Goal: Task Accomplishment & Management: Use online tool/utility

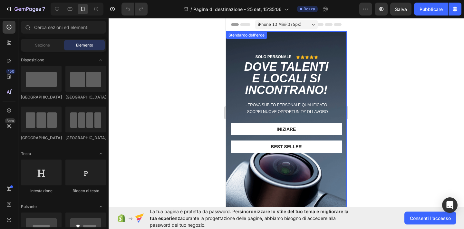
click at [312, 38] on div "SOLO PERSONALE Blocco di testo Icona Icona Icona Icona Icona Elenco delle icone…" at bounding box center [286, 99] width 121 height 137
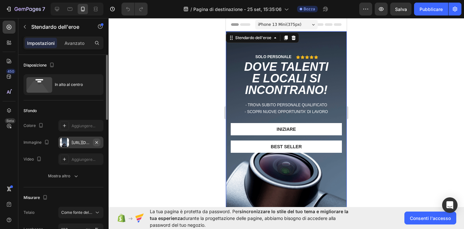
click at [98, 141] on icon "button" at bounding box center [96, 142] width 5 height 5
type input "Auto"
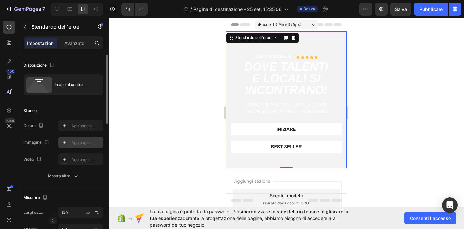
click at [71, 141] on div "Aggiungere..." at bounding box center [80, 142] width 45 height 12
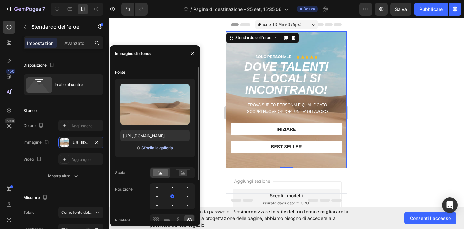
click at [150, 148] on font "Sfoglia la galleria" at bounding box center [158, 147] width 32 height 5
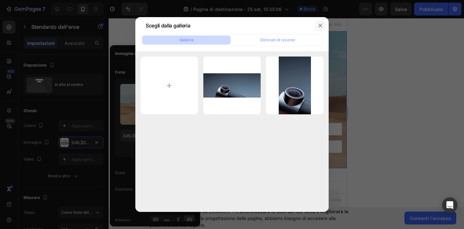
click at [322, 25] on icon "button" at bounding box center [320, 25] width 5 height 5
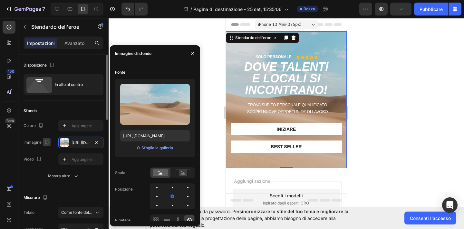
click at [48, 143] on icon "button" at bounding box center [47, 142] width 6 height 6
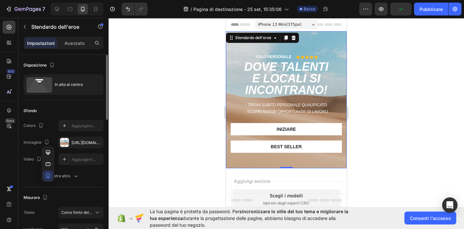
click at [49, 135] on div "Le modifiche potrebbero essere nascoste dal video. Colore Aggiungere... Immagin…" at bounding box center [64, 142] width 80 height 45
click at [74, 142] on font "[URL][DOMAIN_NAME]" at bounding box center [93, 142] width 42 height 5
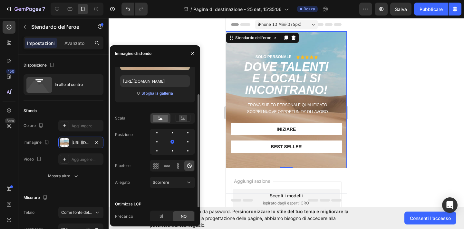
scroll to position [55, 0]
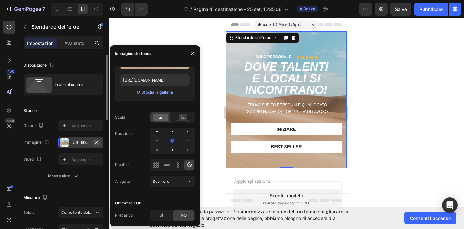
click at [98, 140] on icon "button" at bounding box center [96, 142] width 5 height 5
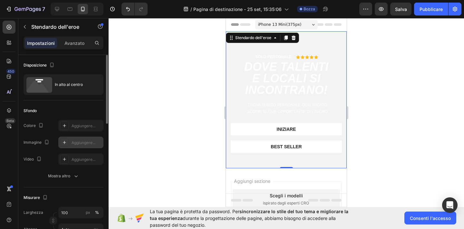
click at [64, 141] on icon at bounding box center [64, 142] width 5 height 5
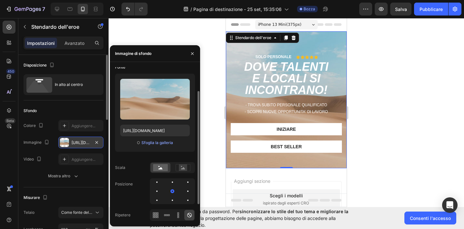
scroll to position [0, 0]
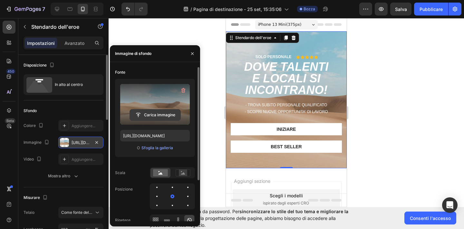
click at [154, 114] on input "file" at bounding box center [155, 114] width 51 height 11
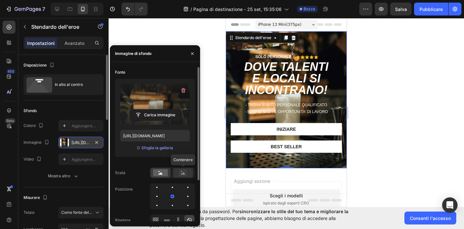
click at [185, 171] on rect at bounding box center [183, 172] width 8 height 6
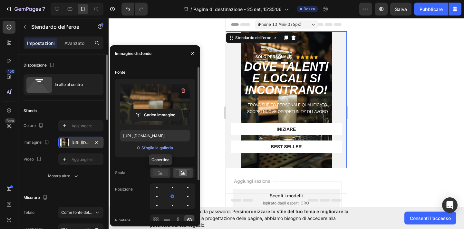
click at [158, 172] on rect at bounding box center [160, 172] width 15 height 7
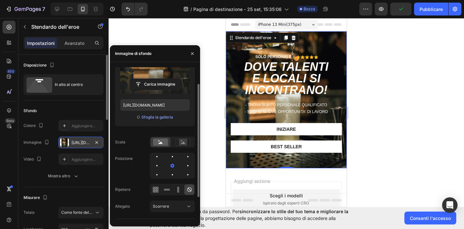
scroll to position [36, 0]
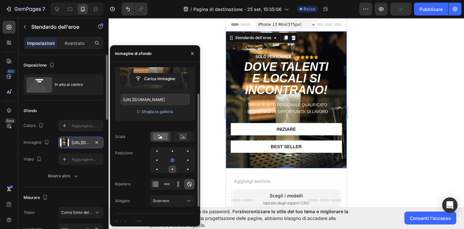
click at [173, 170] on div at bounding box center [173, 169] width 8 height 8
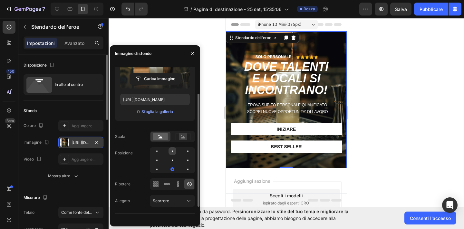
click at [173, 149] on div at bounding box center [173, 151] width 8 height 8
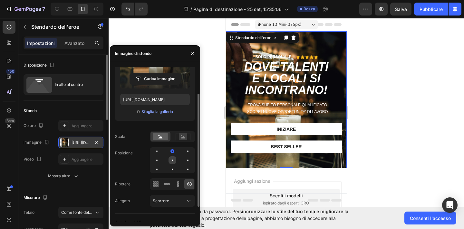
click at [174, 160] on div at bounding box center [173, 160] width 8 height 8
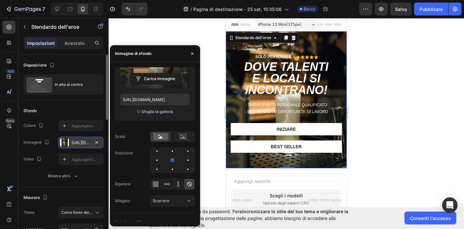
click at [162, 113] on font "Sfoglia la galleria" at bounding box center [158, 111] width 32 height 5
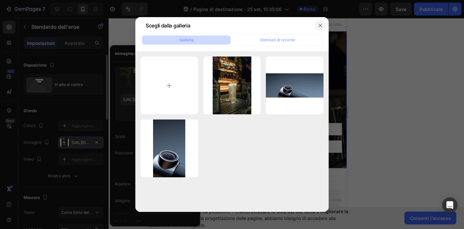
click at [321, 25] on icon "button" at bounding box center [320, 25] width 5 height 5
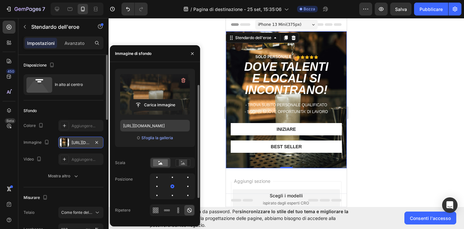
scroll to position [0, 0]
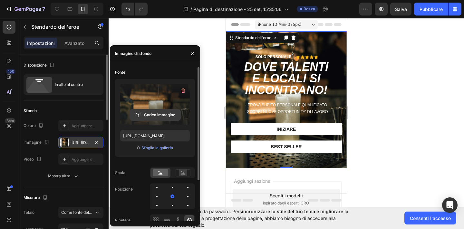
click at [163, 113] on input "file" at bounding box center [155, 114] width 51 height 11
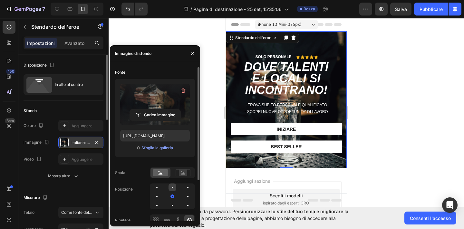
click at [173, 187] on div at bounding box center [173, 187] width 8 height 8
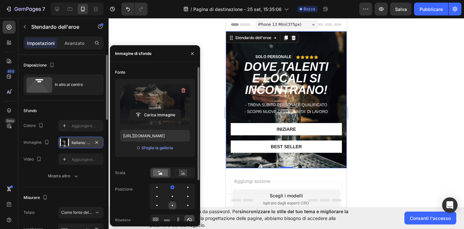
click at [173, 206] on div at bounding box center [173, 205] width 8 height 8
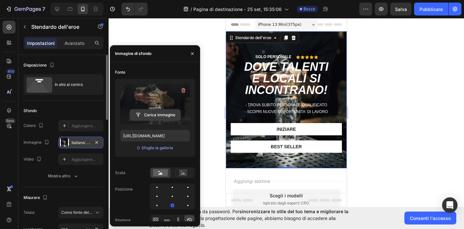
click at [164, 114] on input "file" at bounding box center [155, 114] width 51 height 11
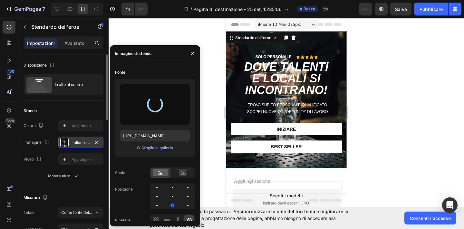
type input "[URL][DOMAIN_NAME]"
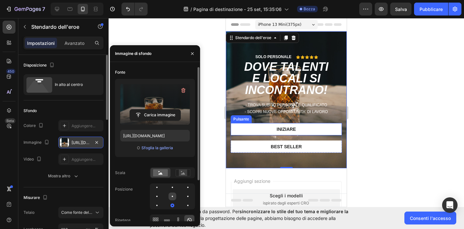
click at [173, 195] on div at bounding box center [173, 196] width 8 height 8
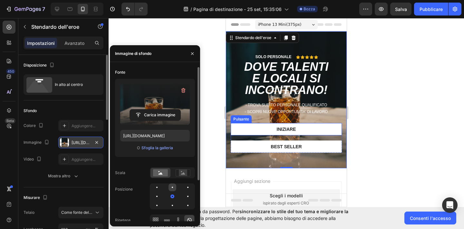
click at [173, 187] on div at bounding box center [172, 186] width 1 height 1
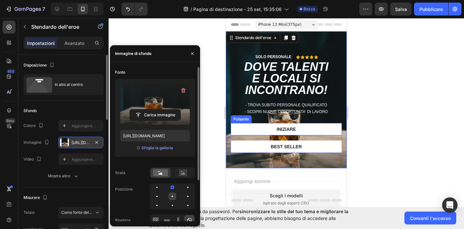
click at [172, 198] on div at bounding box center [173, 196] width 8 height 8
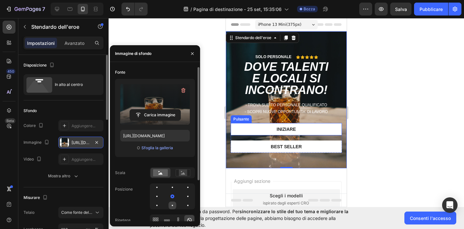
click at [172, 205] on div at bounding box center [172, 204] width 1 height 1
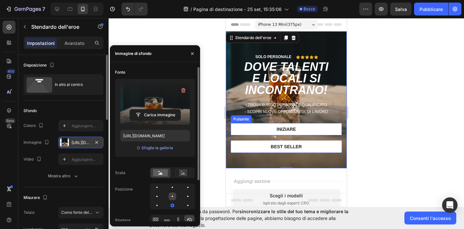
click at [173, 196] on div at bounding box center [173, 196] width 8 height 8
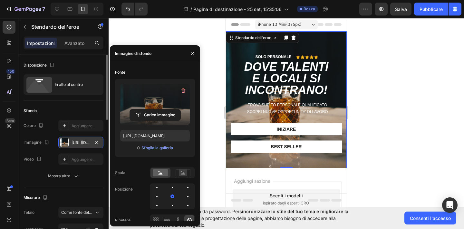
click at [366, 101] on div at bounding box center [287, 123] width 356 height 211
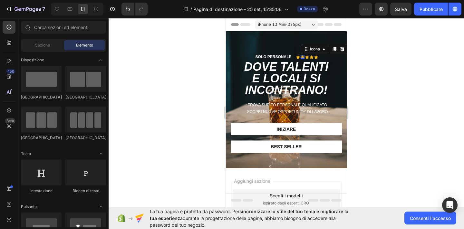
click at [303, 56] on div "Icona 0" at bounding box center [303, 57] width 4 height 4
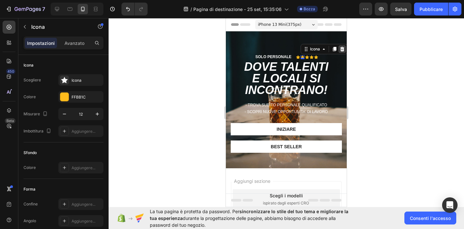
click at [343, 51] on icon at bounding box center [342, 49] width 4 height 5
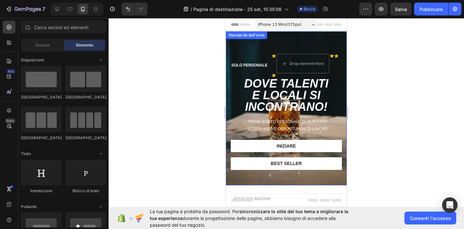
click at [359, 57] on div at bounding box center [287, 123] width 356 height 211
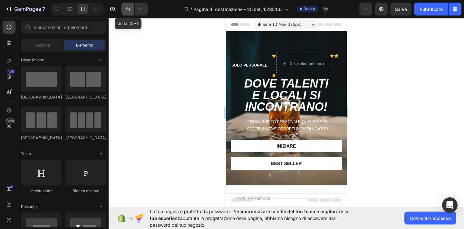
click at [129, 9] on icon "Annulla/Ripristina" at bounding box center [128, 9] width 6 height 6
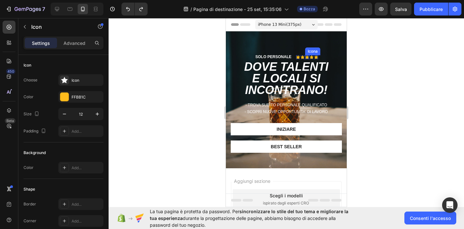
click at [309, 57] on icon at bounding box center [307, 57] width 4 height 4
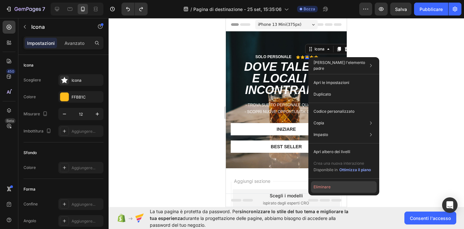
click at [337, 185] on button "Eliminare" at bounding box center [344, 187] width 66 height 12
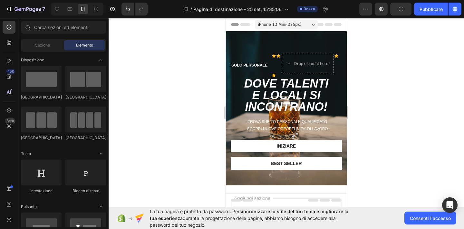
click at [381, 70] on div at bounding box center [287, 123] width 356 height 211
click at [126, 8] on icon "Annulla/Ripristina" at bounding box center [128, 9] width 6 height 6
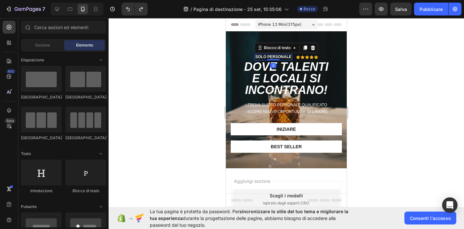
click at [278, 57] on font "SOLO PERSONALE" at bounding box center [273, 56] width 36 height 5
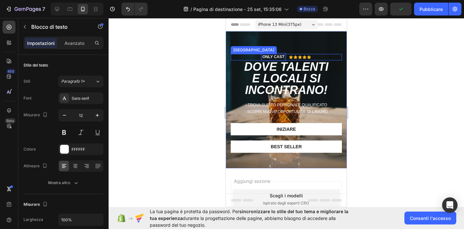
click at [363, 56] on div at bounding box center [287, 123] width 356 height 211
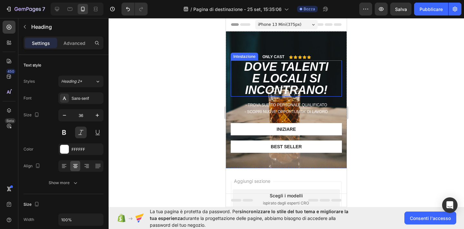
click at [289, 68] on font "DOVE TALENTI" at bounding box center [286, 66] width 84 height 13
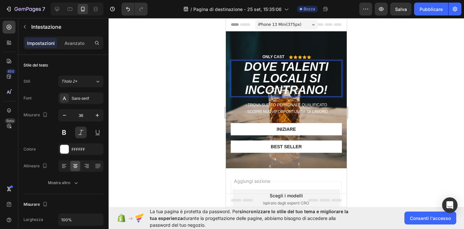
click at [272, 66] on p "DOVE TALENTI E LOCALI SI INCONTRANO!" at bounding box center [287, 78] width 110 height 35
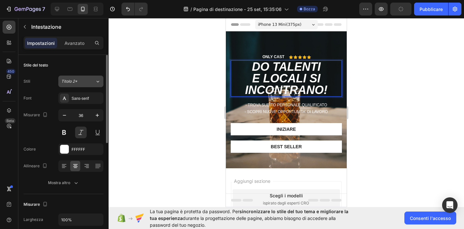
click at [99, 80] on icon at bounding box center [97, 81] width 5 height 6
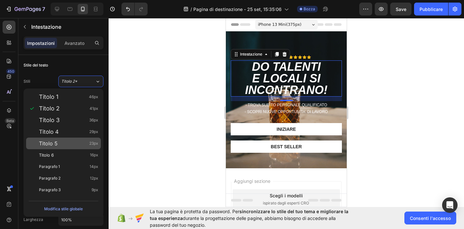
click at [77, 144] on div "Titolo 5 23px" at bounding box center [68, 143] width 59 height 6
type input "23"
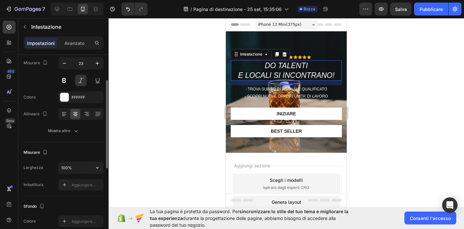
scroll to position [59, 0]
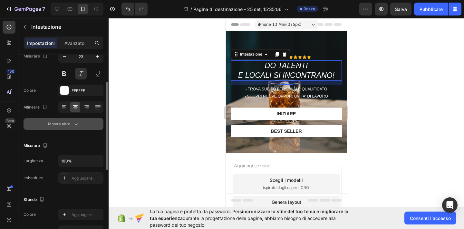
click at [76, 122] on icon "button" at bounding box center [76, 124] width 6 height 6
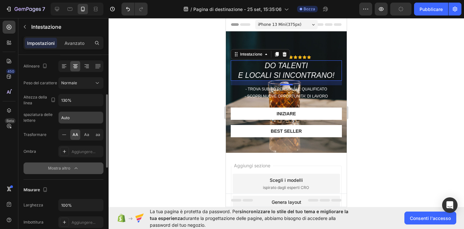
scroll to position [101, 0]
click at [86, 132] on font "Aa" at bounding box center [86, 133] width 5 height 5
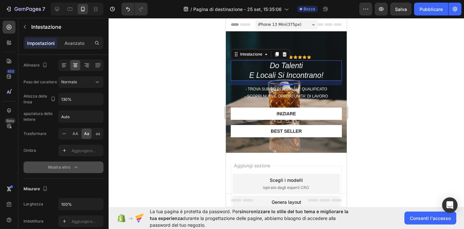
click at [277, 66] on h2 "do talenti e locali si incontrano!" at bounding box center [286, 70] width 111 height 21
click at [372, 80] on div at bounding box center [287, 123] width 356 height 211
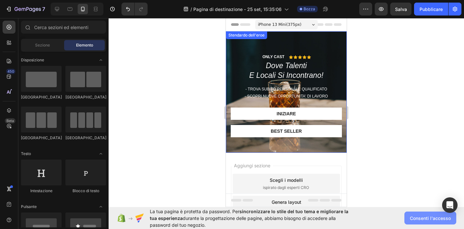
click at [415, 218] on font "Consenti l'accesso" at bounding box center [430, 217] width 41 height 5
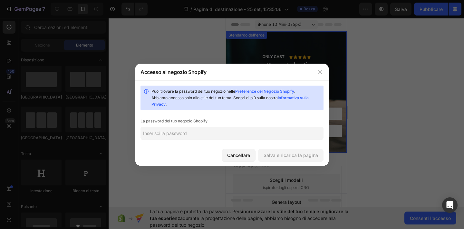
click at [208, 133] on input "text" at bounding box center [232, 133] width 183 height 13
click at [300, 155] on font "Salva e ricarica la pagina" at bounding box center [291, 154] width 54 height 5
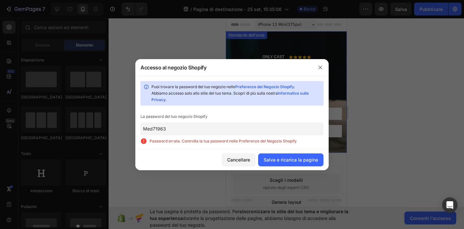
click at [148, 128] on input "Med71963" at bounding box center [232, 128] width 183 height 13
click at [152, 130] on input "Med71963" at bounding box center [232, 128] width 183 height 13
click at [148, 129] on input "Med71963" at bounding box center [232, 128] width 183 height 13
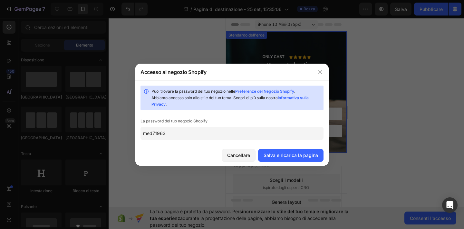
type input "med71963"
click at [281, 153] on font "Salva e ricarica la pagina" at bounding box center [291, 154] width 54 height 5
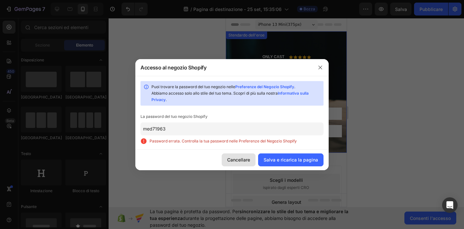
click at [244, 160] on font "Cancellare" at bounding box center [238, 159] width 23 height 5
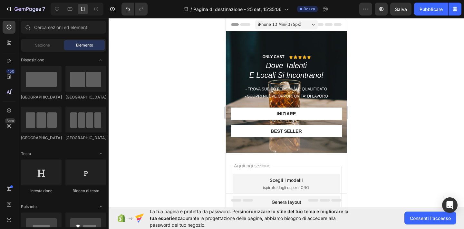
click at [314, 25] on icon at bounding box center [313, 25] width 3 height 2
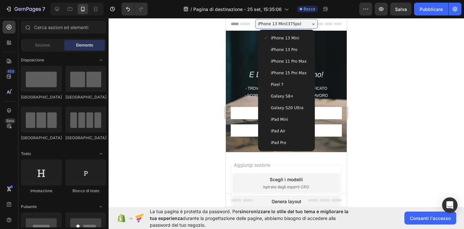
scroll to position [0, 0]
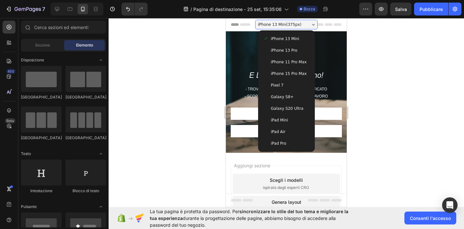
click at [300, 53] on div "iPhone 13 Pro" at bounding box center [286, 50] width 46 height 6
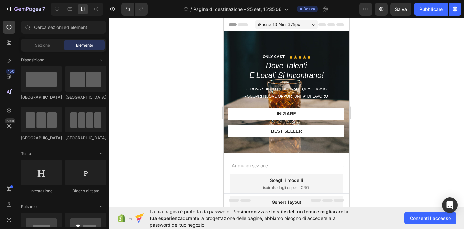
click at [418, 77] on div at bounding box center [287, 123] width 356 height 211
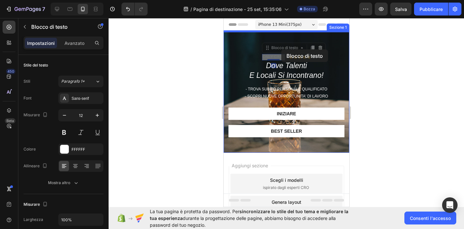
drag, startPoint x: 282, startPoint y: 56, endPoint x: 281, endPoint y: 49, distance: 6.5
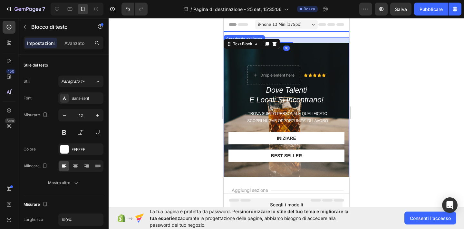
click at [381, 53] on div at bounding box center [287, 123] width 356 height 211
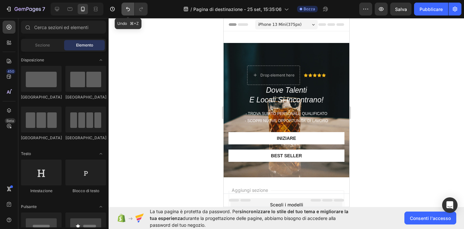
click at [126, 7] on icon "Annulla/Ripristina" at bounding box center [128, 9] width 6 height 6
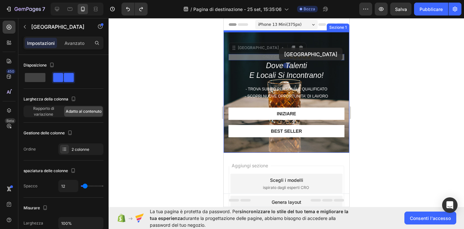
drag, startPoint x: 256, startPoint y: 57, endPoint x: 279, endPoint y: 48, distance: 24.2
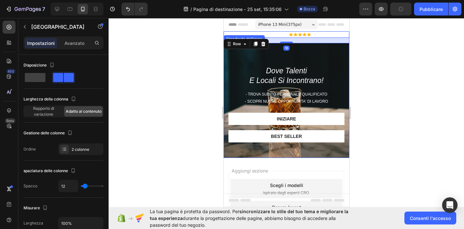
click at [390, 62] on div at bounding box center [287, 123] width 356 height 211
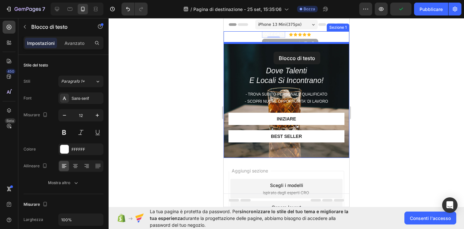
drag, startPoint x: 273, startPoint y: 35, endPoint x: 273, endPoint y: 52, distance: 16.1
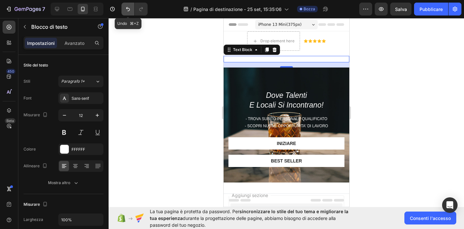
click at [128, 8] on icon "Annulla/Ripristina" at bounding box center [128, 9] width 4 height 4
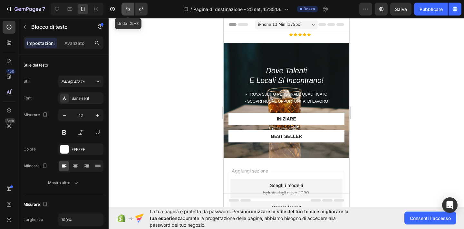
click at [128, 8] on icon "Annulla/Ripristina" at bounding box center [128, 9] width 4 height 4
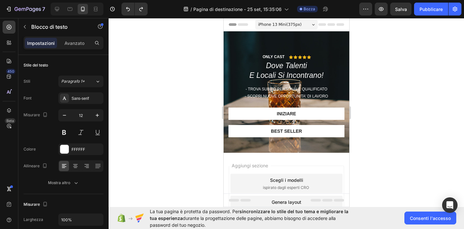
click at [189, 52] on div at bounding box center [287, 123] width 356 height 211
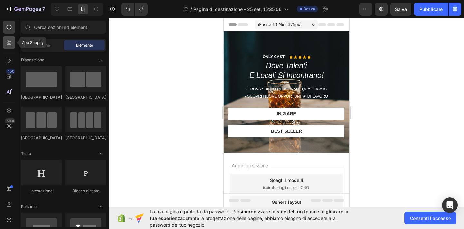
click at [10, 41] on icon at bounding box center [10, 42] width 2 height 2
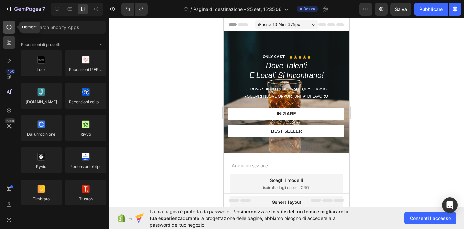
click at [10, 30] on icon at bounding box center [9, 27] width 6 height 6
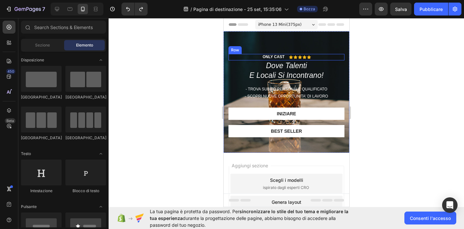
click at [237, 56] on div "ONLY CAST Text Block Icon Icon Icon Icon Icon Icon List Row" at bounding box center [286, 57] width 116 height 6
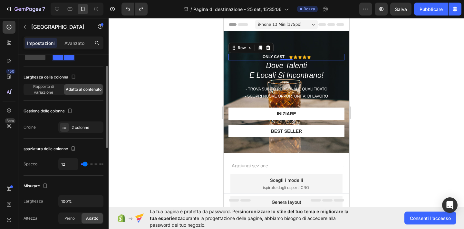
scroll to position [30, 0]
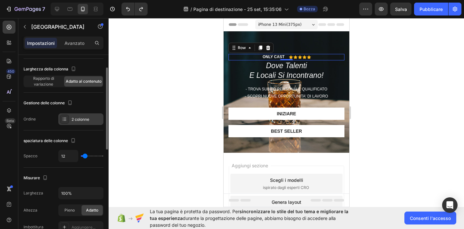
click at [82, 120] on font "2 colonne" at bounding box center [81, 119] width 18 height 5
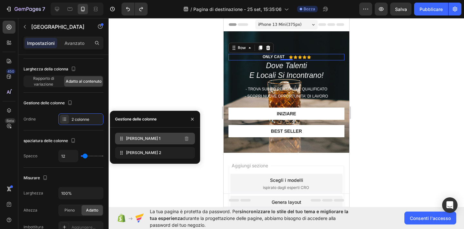
click at [151, 139] on div "[PERSON_NAME] 1" at bounding box center [155, 139] width 80 height 12
click at [249, 48] on icon at bounding box center [250, 47] width 2 height 1
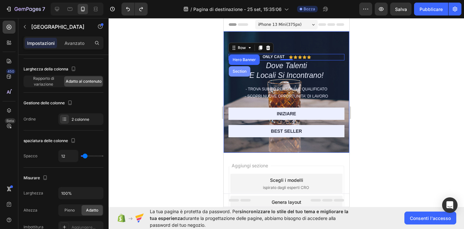
click at [244, 70] on div "Section" at bounding box center [239, 71] width 16 height 4
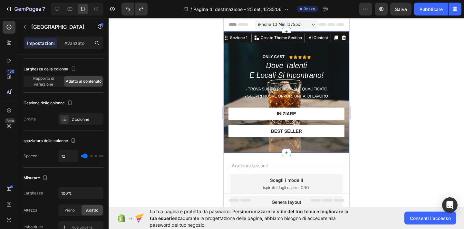
scroll to position [0, 0]
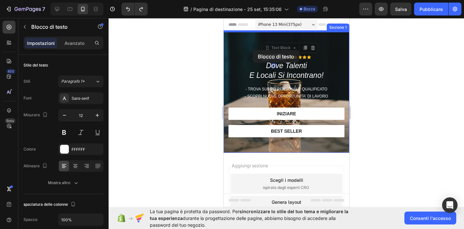
drag, startPoint x: 263, startPoint y: 57, endPoint x: 252, endPoint y: 50, distance: 12.5
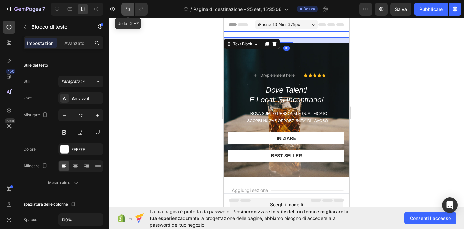
click at [128, 10] on icon "Annulla/Ripristina" at bounding box center [128, 9] width 6 height 6
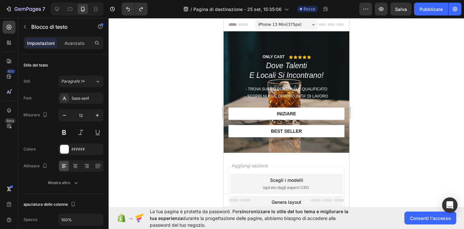
click at [199, 67] on div at bounding box center [287, 123] width 356 height 211
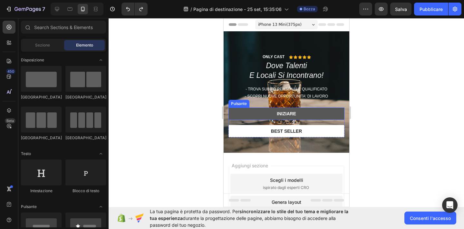
click at [302, 113] on button "Iniziare" at bounding box center [286, 113] width 116 height 12
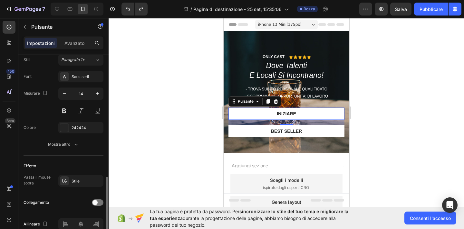
scroll to position [270, 0]
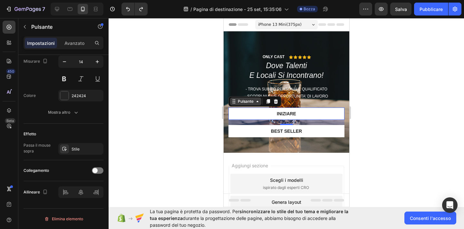
click at [233, 102] on icon at bounding box center [233, 101] width 5 height 5
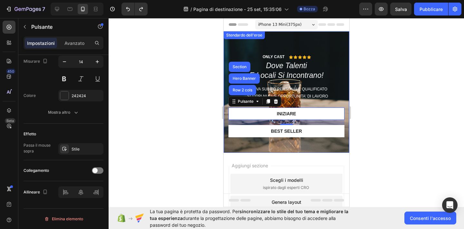
click at [200, 108] on div at bounding box center [287, 123] width 356 height 211
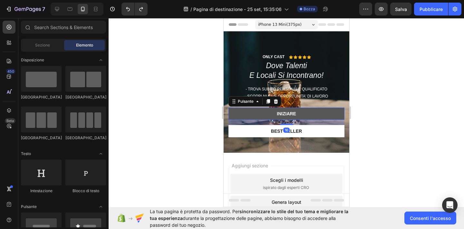
click at [298, 113] on button "Iniziare" at bounding box center [286, 113] width 116 height 12
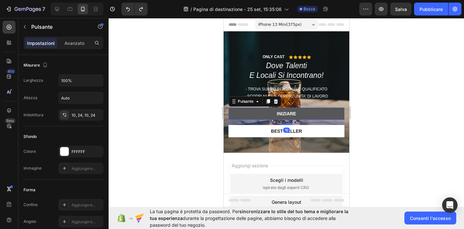
click at [298, 113] on button "Iniziare" at bounding box center [286, 113] width 116 height 12
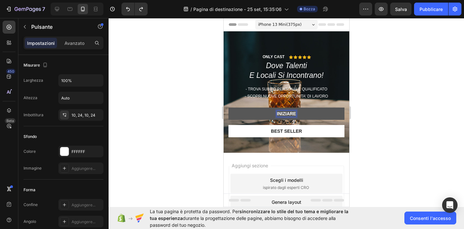
click at [289, 113] on p "Iniziare" at bounding box center [286, 114] width 19 height 6
click at [228, 107] on button "iscriviti" at bounding box center [286, 113] width 116 height 12
click at [228, 107] on button "iscriviti come" at bounding box center [286, 113] width 116 height 12
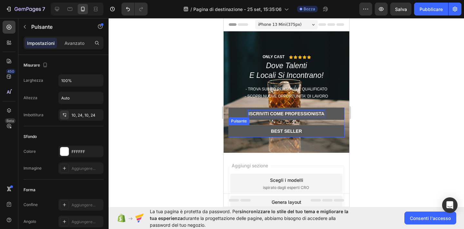
click at [293, 127] on button "Best seller" at bounding box center [286, 131] width 116 height 12
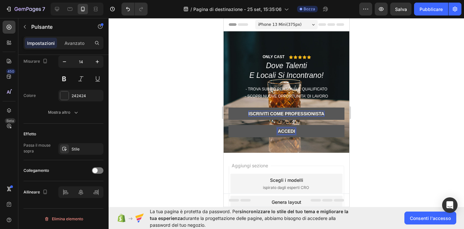
click at [228, 125] on button "accedi" at bounding box center [286, 131] width 116 height 12
click at [228, 125] on button "accedi come" at bounding box center [286, 131] width 116 height 12
click at [228, 125] on button "accedi per" at bounding box center [286, 131] width 116 height 12
click at [228, 125] on button "accedi per trovare" at bounding box center [286, 131] width 116 height 12
click at [228, 125] on button "accedi per trovare il" at bounding box center [286, 131] width 116 height 12
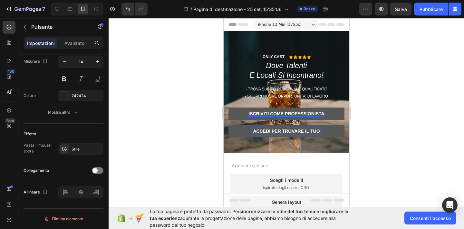
click at [228, 125] on button "accedi per trovare il tuo" at bounding box center [286, 131] width 116 height 12
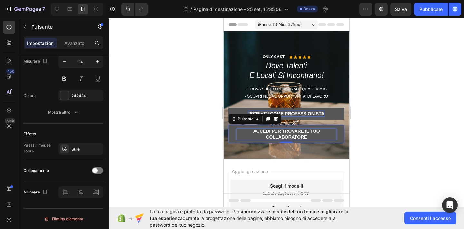
click at [392, 117] on div at bounding box center [287, 123] width 356 height 211
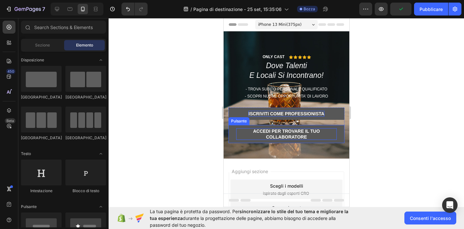
click at [319, 133] on p "accedi per trovare il tuo collaboratore" at bounding box center [286, 134] width 101 height 12
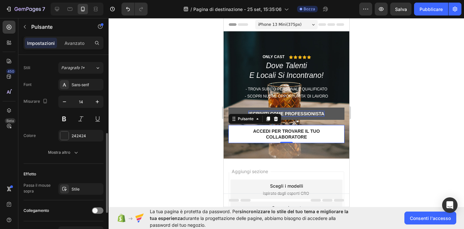
scroll to position [234, 0]
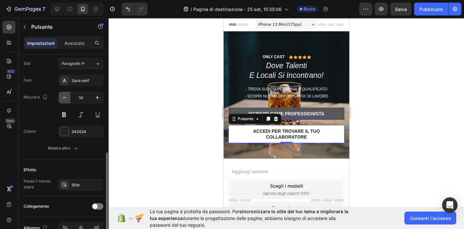
click at [63, 98] on icon "button" at bounding box center [64, 97] width 6 height 6
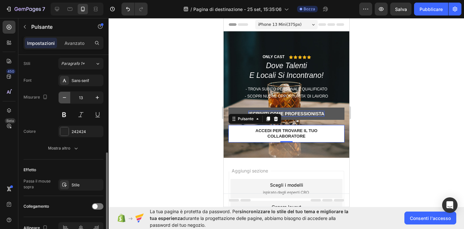
click at [63, 98] on icon "button" at bounding box center [64, 97] width 6 height 6
type input "12"
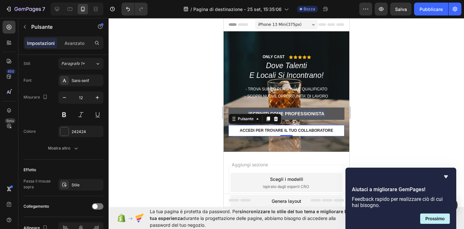
click at [167, 147] on div at bounding box center [287, 123] width 356 height 211
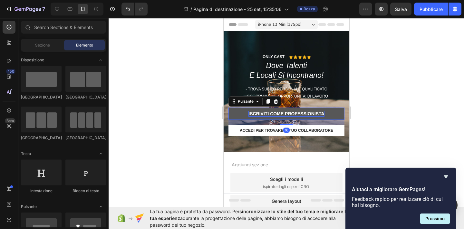
click at [257, 114] on p "iscriviti come professionista" at bounding box center [286, 114] width 76 height 6
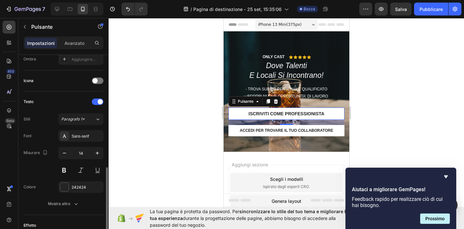
scroll to position [228, 0]
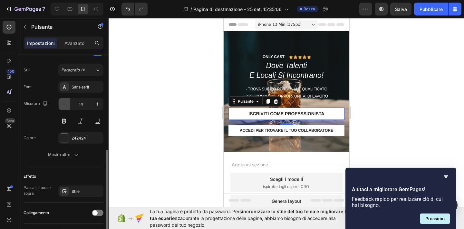
click at [65, 106] on icon "button" at bounding box center [64, 104] width 6 height 6
type input "12"
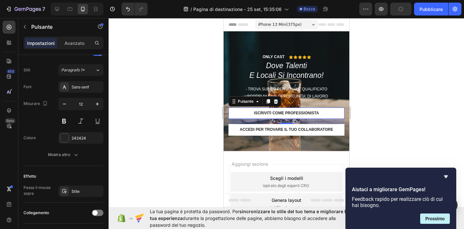
click at [175, 134] on div at bounding box center [287, 123] width 356 height 211
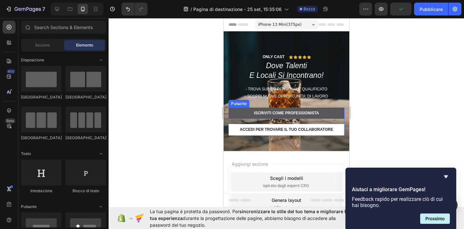
click at [240, 115] on button "iscriviti come professionista" at bounding box center [286, 113] width 116 height 12
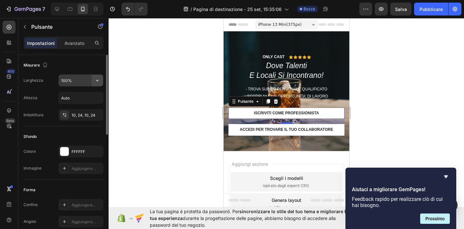
click at [99, 78] on icon "button" at bounding box center [97, 80] width 6 height 6
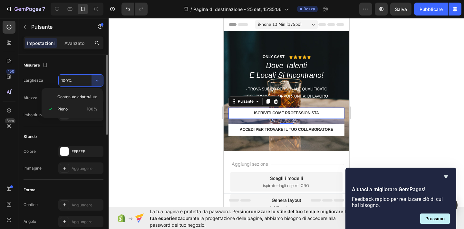
click at [79, 82] on input "100%" at bounding box center [81, 80] width 45 height 12
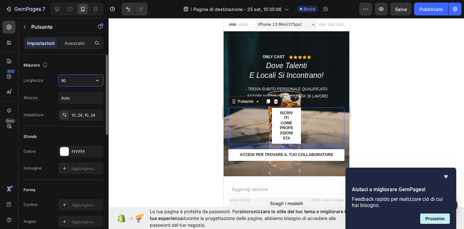
type input "9"
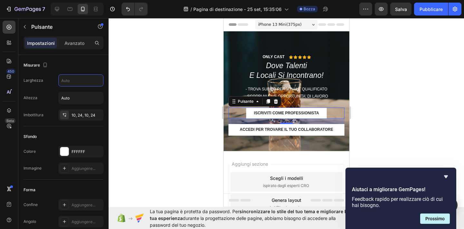
click at [134, 96] on div at bounding box center [287, 123] width 356 height 211
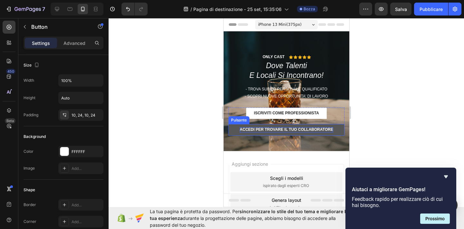
click at [247, 127] on p "accedi per trovare il tuo collaboratore" at bounding box center [287, 129] width 94 height 5
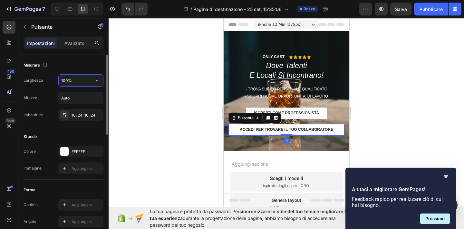
click at [87, 82] on input "100%" at bounding box center [81, 80] width 45 height 12
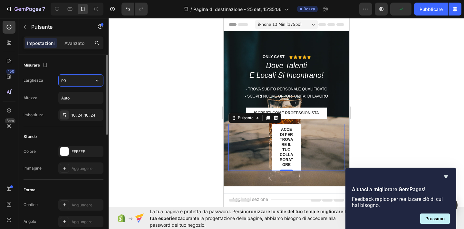
type input "9"
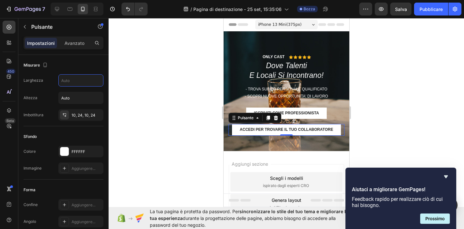
click at [139, 97] on div at bounding box center [287, 123] width 356 height 211
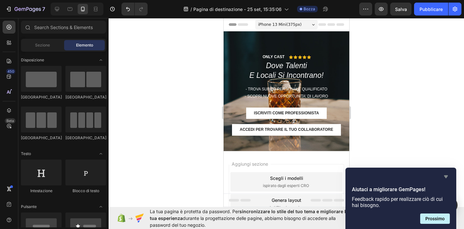
click at [446, 176] on icon "Nascondi sondaggio" at bounding box center [446, 176] width 4 height 3
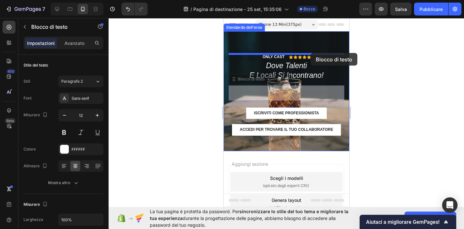
drag, startPoint x: 311, startPoint y: 89, endPoint x: 311, endPoint y: 53, distance: 35.8
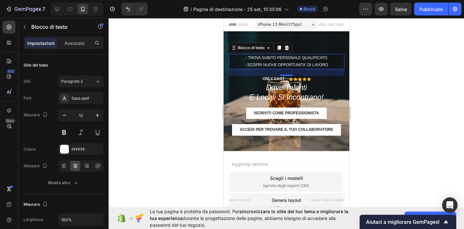
click at [389, 71] on div at bounding box center [287, 123] width 356 height 211
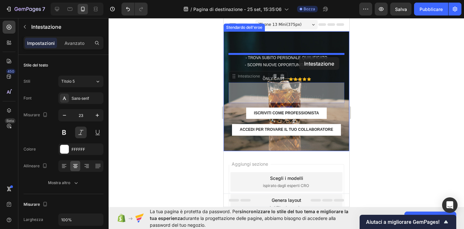
drag, startPoint x: 298, startPoint y: 90, endPoint x: 299, endPoint y: 58, distance: 32.2
click at [299, 57] on div "iPhone 13 Mini ( 375 px) iPhone 13 Mini iPhone 13 Pro iPhone 11 Pro Max iPhone …" at bounding box center [286, 146] width 126 height 256
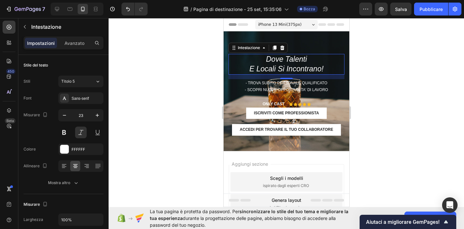
click at [403, 63] on div at bounding box center [287, 123] width 356 height 211
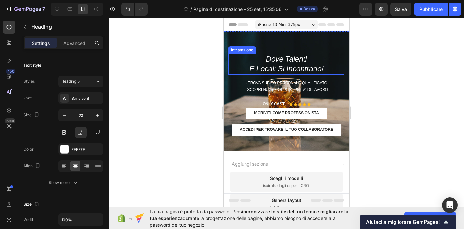
click at [314, 64] on p "dove Talenti e locali si incontrano!" at bounding box center [286, 63] width 115 height 19
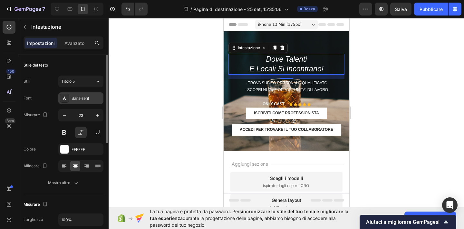
click at [94, 97] on div "Sans-serif" at bounding box center [87, 98] width 30 height 6
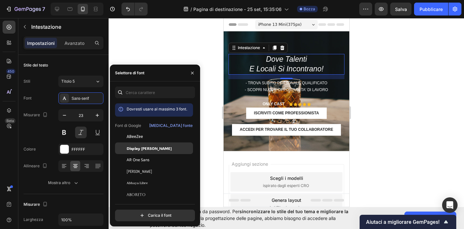
click at [145, 144] on div "Display [PERSON_NAME]" at bounding box center [154, 148] width 78 height 12
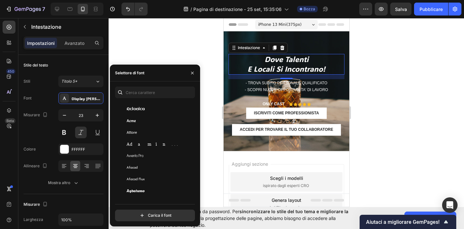
scroll to position [148, 0]
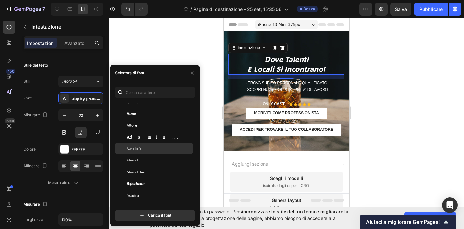
click at [142, 151] on span "Avvento Pro" at bounding box center [135, 148] width 17 height 6
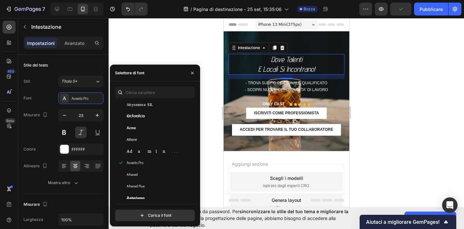
click at [147, 47] on div at bounding box center [287, 123] width 356 height 211
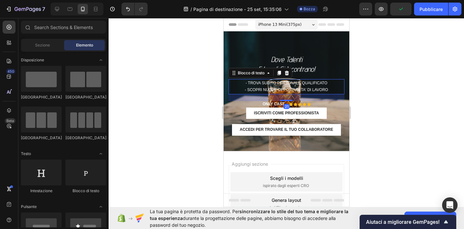
click at [256, 84] on font "- Trova subito personale qualificato" at bounding box center [286, 83] width 82 height 5
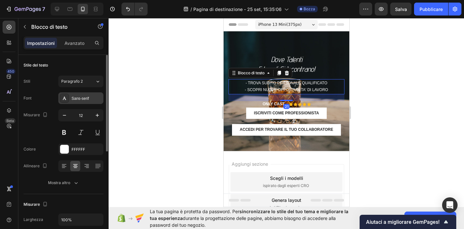
click at [90, 102] on div "Sans-serif" at bounding box center [80, 98] width 45 height 12
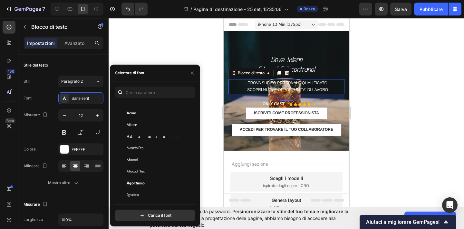
scroll to position [161, 0]
click at [160, 144] on div "Avvento Pro" at bounding box center [159, 147] width 65 height 6
click at [190, 50] on div at bounding box center [287, 123] width 356 height 211
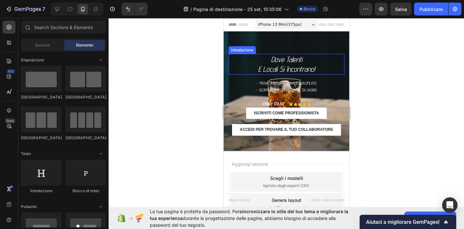
click at [290, 60] on p "dove Talenti e locali si incontrano!" at bounding box center [286, 63] width 115 height 19
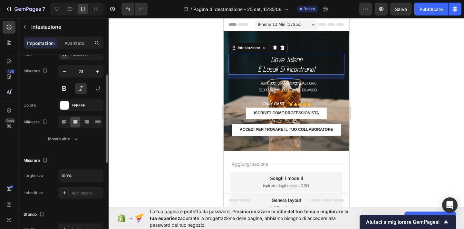
scroll to position [45, 0]
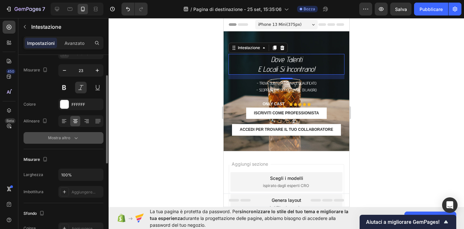
click at [69, 139] on font "Mostra altro" at bounding box center [59, 137] width 22 height 5
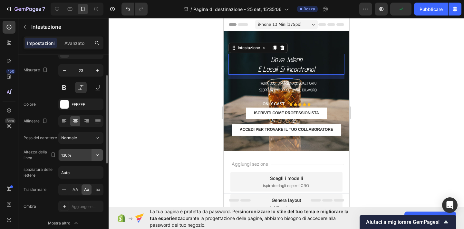
click at [99, 155] on icon "button" at bounding box center [97, 155] width 6 height 6
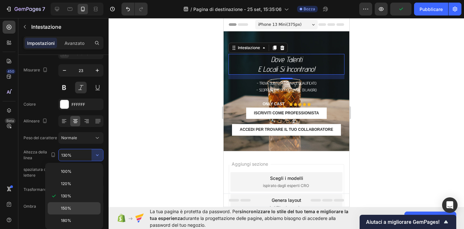
click at [69, 208] on font "150%" at bounding box center [66, 207] width 10 height 5
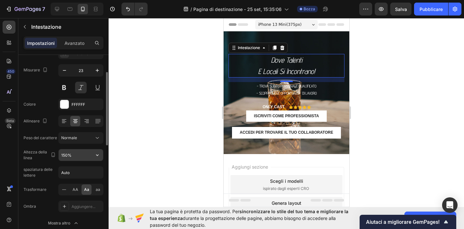
click at [82, 156] on input "150%" at bounding box center [81, 155] width 45 height 12
click at [97, 154] on icon "button" at bounding box center [97, 155] width 6 height 6
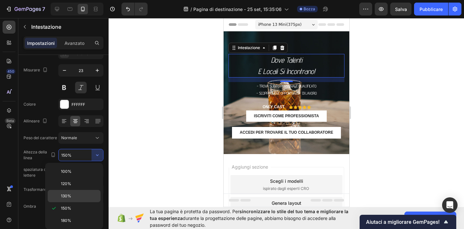
click at [79, 197] on p "130%" at bounding box center [79, 196] width 37 height 6
type input "130%"
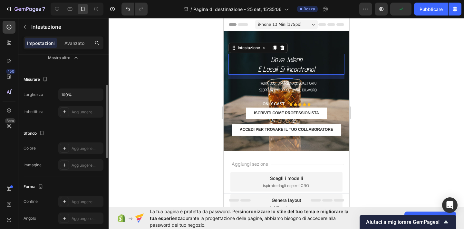
scroll to position [0, 0]
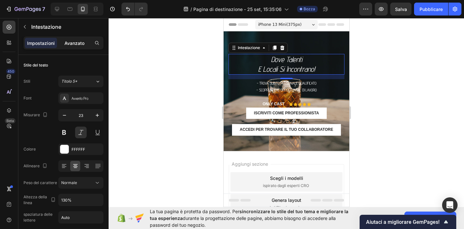
click at [78, 41] on font "Avanzato" at bounding box center [74, 42] width 20 height 5
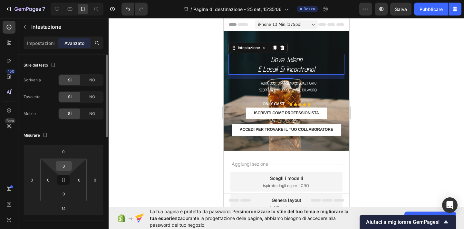
click at [65, 166] on input "0" at bounding box center [63, 166] width 13 height 10
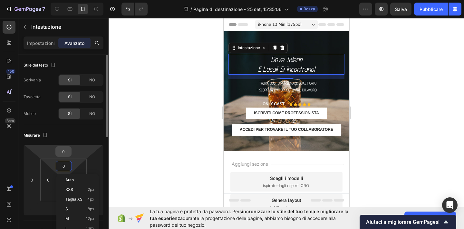
click at [65, 151] on input "0" at bounding box center [63, 151] width 13 height 10
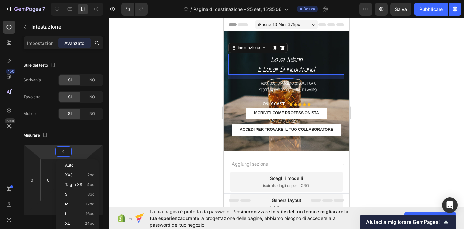
click at [146, 113] on div at bounding box center [287, 123] width 356 height 211
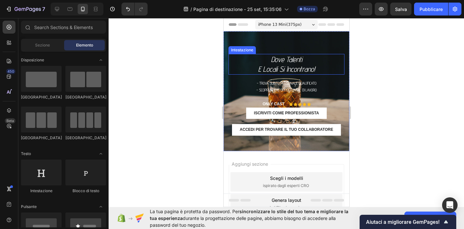
click at [288, 59] on p "dove Talenti e locali si incontrano!" at bounding box center [286, 63] width 115 height 19
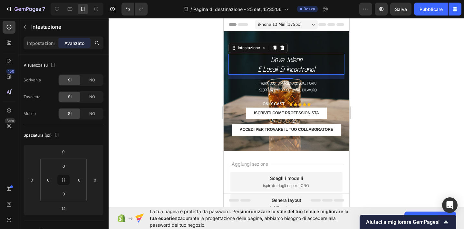
click at [387, 94] on div at bounding box center [287, 123] width 356 height 211
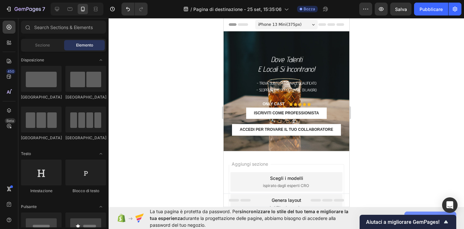
click at [425, 212] on button "Consenti l'accesso" at bounding box center [431, 217] width 52 height 13
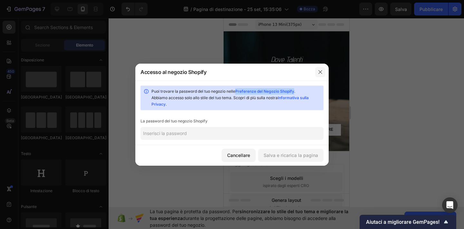
click at [321, 71] on icon "button" at bounding box center [320, 71] width 5 height 5
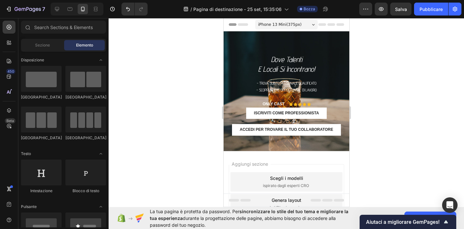
click at [411, 211] on div "La tua pagina è protetta da password. Per sincronizzare lo stile del tuo tema e…" at bounding box center [287, 218] width 356 height 22
click at [412, 212] on button "Consenti l'accesso" at bounding box center [431, 217] width 52 height 13
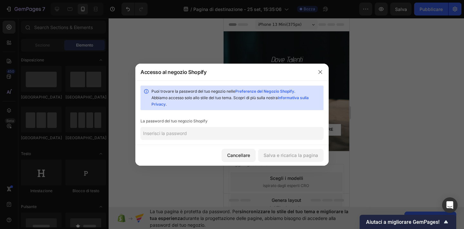
click at [264, 137] on input "text" at bounding box center [232, 133] width 183 height 13
paste input "yintew"
type input "yintew"
click at [302, 153] on font "Salva e ricarica la pagina" at bounding box center [291, 154] width 54 height 5
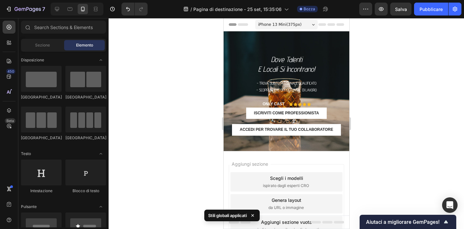
click at [409, 184] on div at bounding box center [287, 123] width 356 height 211
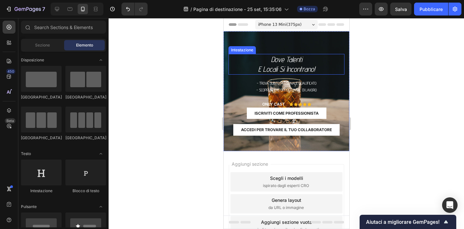
click at [291, 60] on p "dove Talenti e locali si incontrano!" at bounding box center [286, 63] width 115 height 19
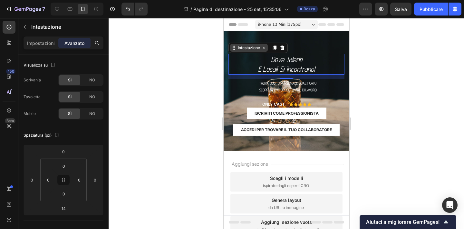
click at [264, 49] on icon at bounding box center [263, 47] width 5 height 5
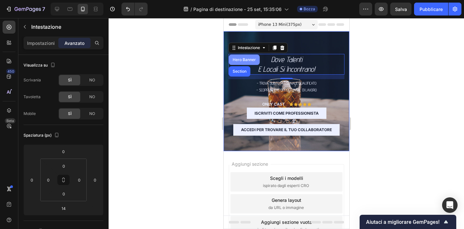
click at [249, 60] on div "Hero Banner" at bounding box center [244, 60] width 26 height 4
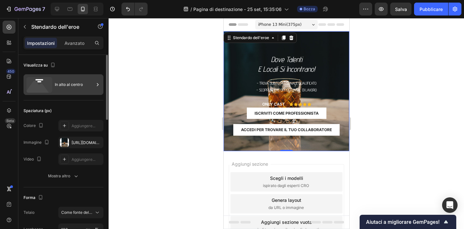
click at [67, 83] on font "In alto al centro" at bounding box center [69, 84] width 28 height 5
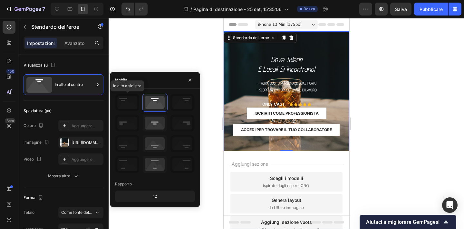
click at [124, 102] on icon at bounding box center [127, 102] width 24 height 17
click at [129, 103] on icon at bounding box center [127, 102] width 24 height 17
click at [154, 121] on icon at bounding box center [155, 122] width 24 height 17
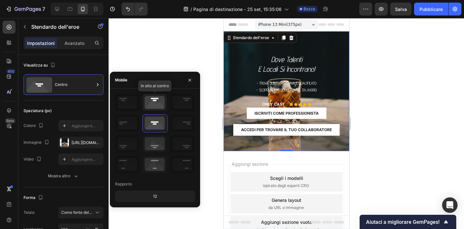
click at [153, 105] on icon at bounding box center [155, 102] width 24 height 17
click at [149, 41] on div at bounding box center [287, 123] width 356 height 211
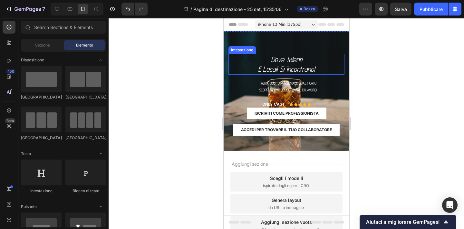
click at [279, 59] on p "dove Talenti e locali si incontrano!" at bounding box center [286, 63] width 115 height 19
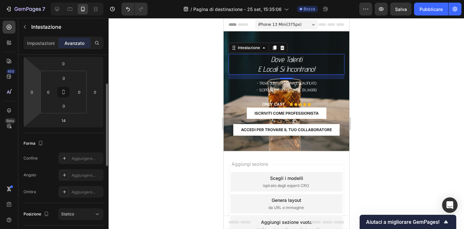
scroll to position [99, 0]
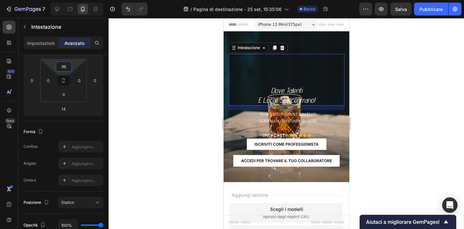
type input "98"
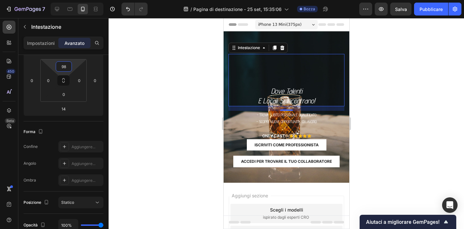
drag, startPoint x: 64, startPoint y: 74, endPoint x: 62, endPoint y: 58, distance: 15.9
click at [62, 0] on html "7 / Pagina di destinazione - 25 set, 15:35:06 [PERSON_NAME] Anteprima Salva Pub…" at bounding box center [232, 0] width 464 height 0
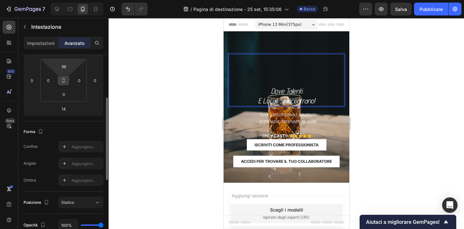
click at [63, 81] on icon at bounding box center [63, 80] width 5 height 5
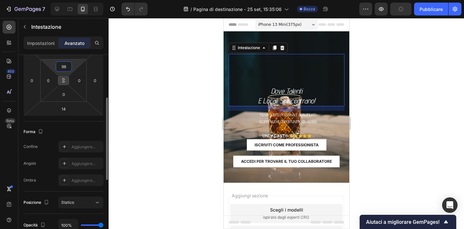
click at [64, 72] on div "98 0 0 0" at bounding box center [63, 80] width 46 height 43
type input "98"
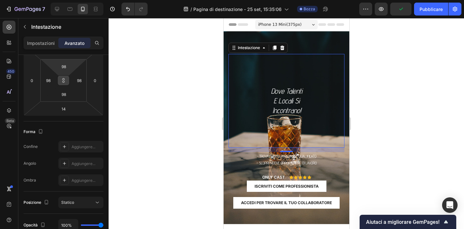
type input "96"
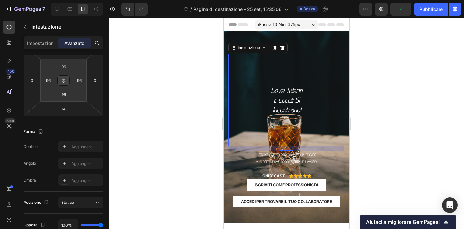
type input "94"
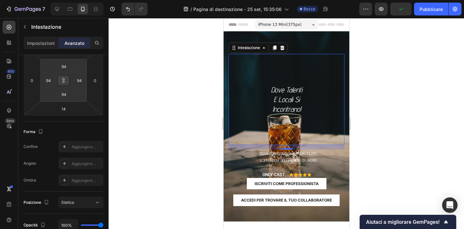
type input "90"
type input "88"
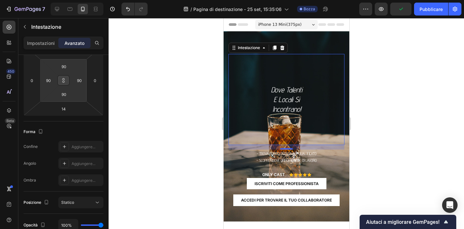
type input "88"
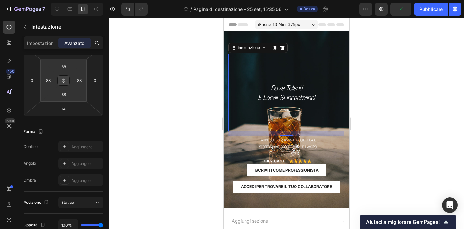
type input "86"
type input "84"
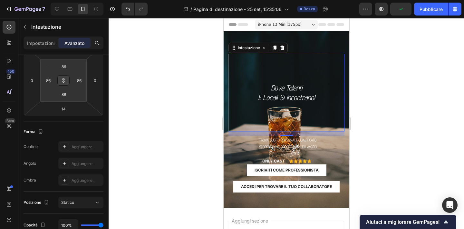
type input "84"
type input "82"
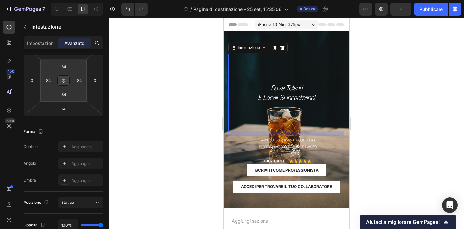
type input "82"
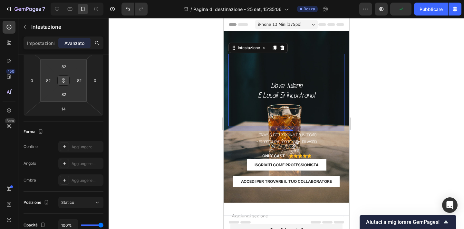
type input "80"
type input "78"
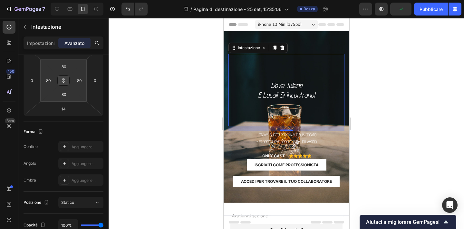
type input "78"
type input "76"
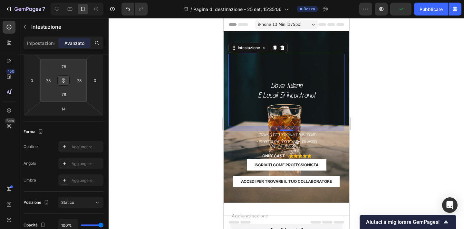
type input "76"
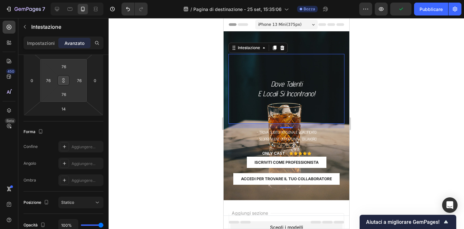
type input "72"
type input "68"
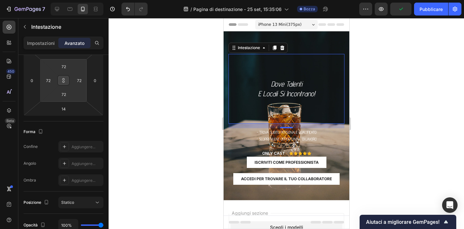
type input "68"
type input "66"
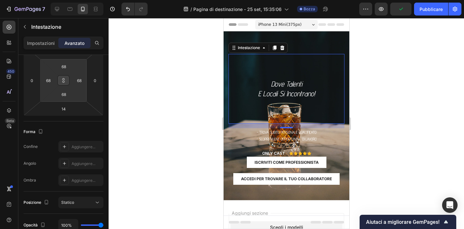
type input "66"
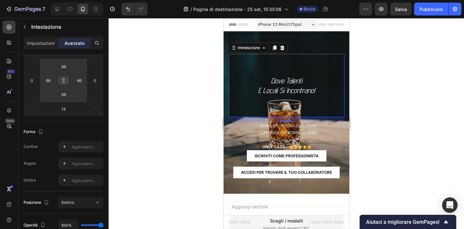
type input "64"
type input "62"
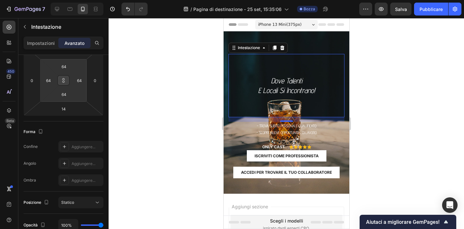
type input "62"
type input "60"
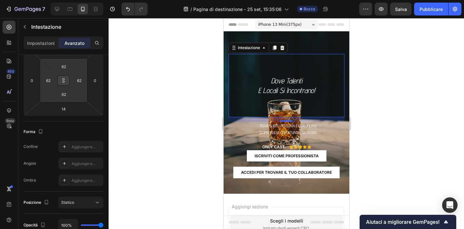
type input "60"
type input "58"
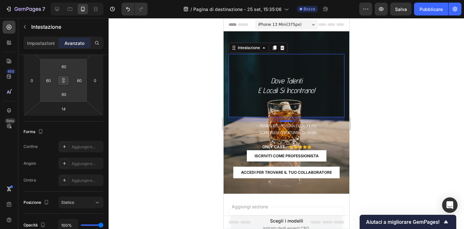
type input "58"
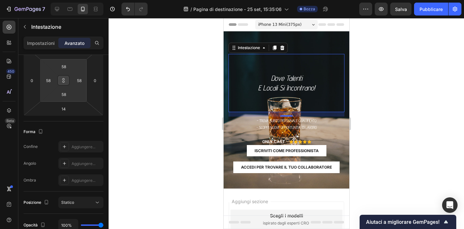
type input "54"
type input "50"
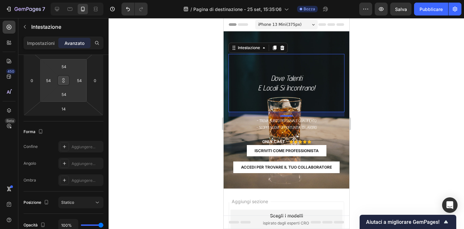
type input "50"
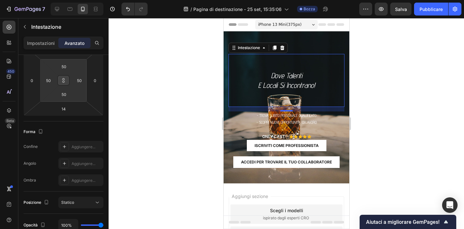
type input "48"
type input "40"
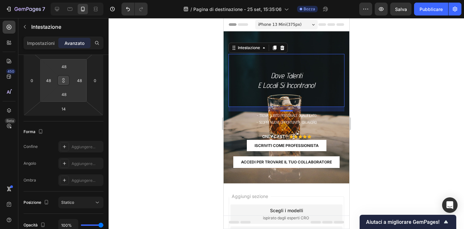
type input "40"
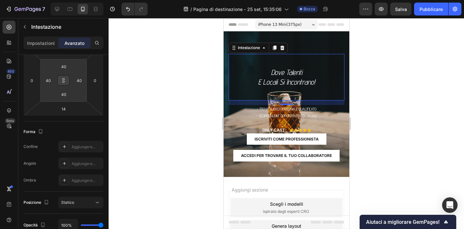
type input "36"
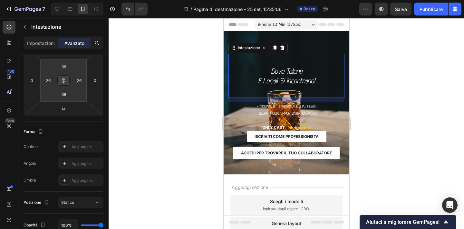
type input "28"
type input "26"
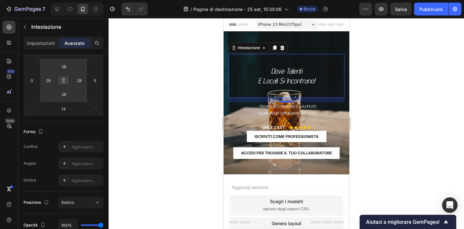
type input "26"
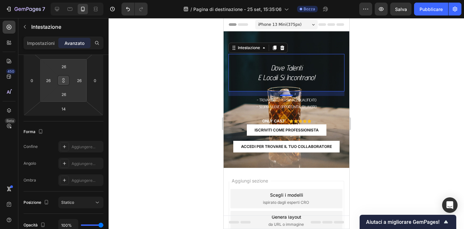
drag, startPoint x: 64, startPoint y: 72, endPoint x: 64, endPoint y: 83, distance: 11.3
click at [64, 0] on html "7 / Pagina di destinazione - 25 set, 15:35:06 [PERSON_NAME] Anteprima Salva Pub…" at bounding box center [232, 0] width 464 height 0
type input "28"
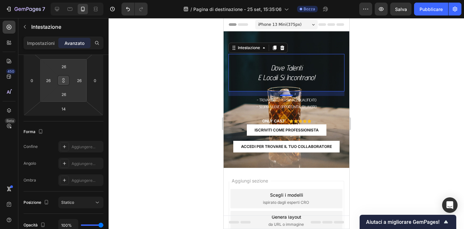
type input "28"
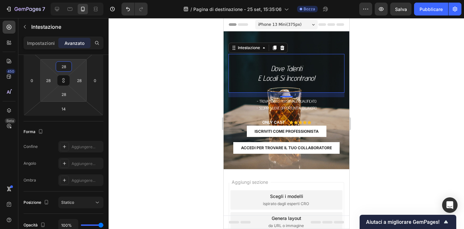
click at [66, 71] on input "28" at bounding box center [63, 67] width 13 height 10
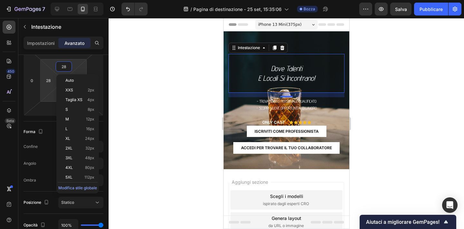
type input "2"
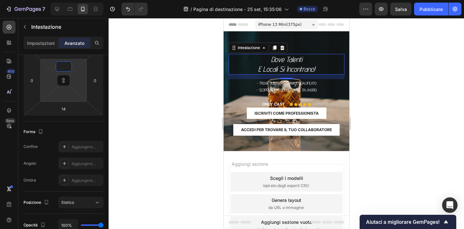
type input "0"
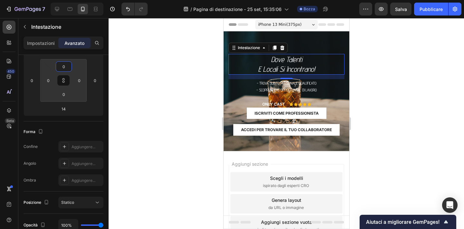
click at [144, 83] on div at bounding box center [287, 123] width 356 height 211
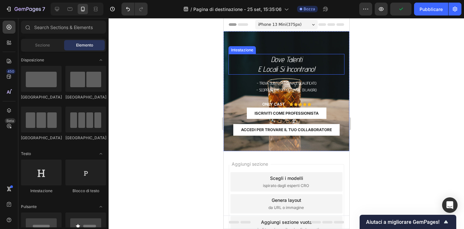
click at [286, 60] on p "dove Talenti e locali si incontrano!" at bounding box center [286, 63] width 115 height 19
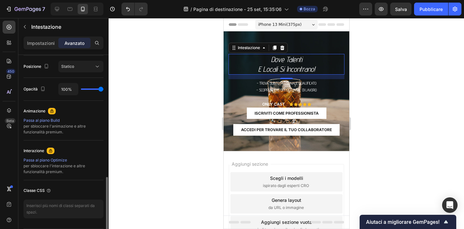
scroll to position [255, 0]
